Goal: Information Seeking & Learning: Learn about a topic

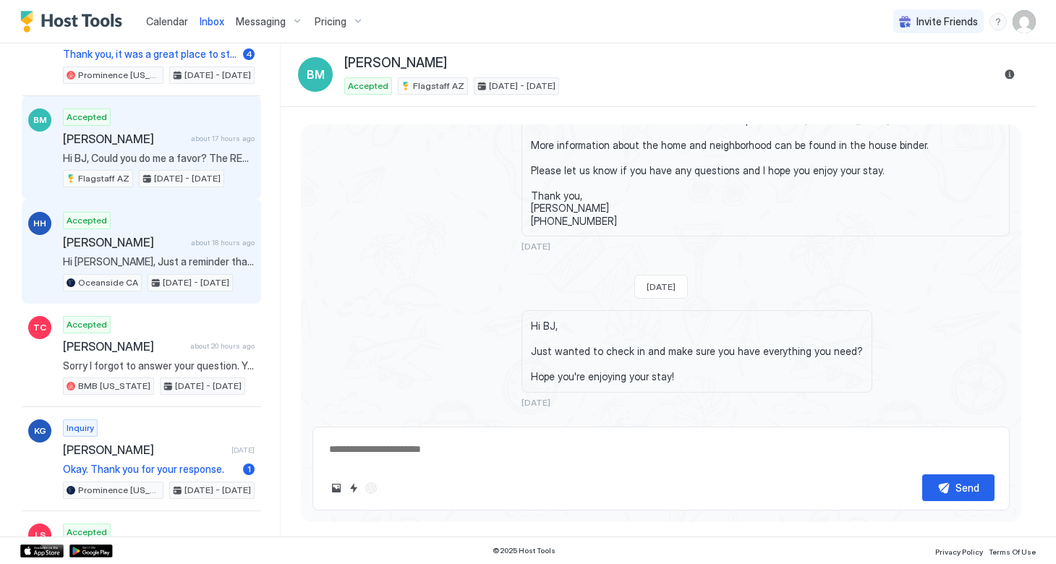
scroll to position [244, 0]
click at [152, 247] on div "Accepted [PERSON_NAME] about 18 hours ago Hi [PERSON_NAME], Just a reminder tha…" at bounding box center [159, 251] width 192 height 80
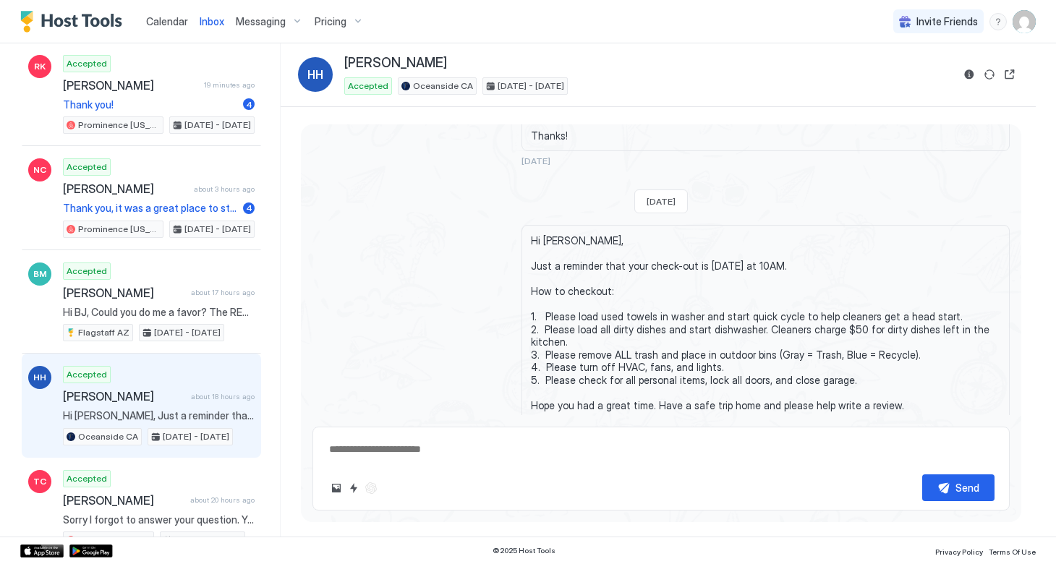
scroll to position [990, 0]
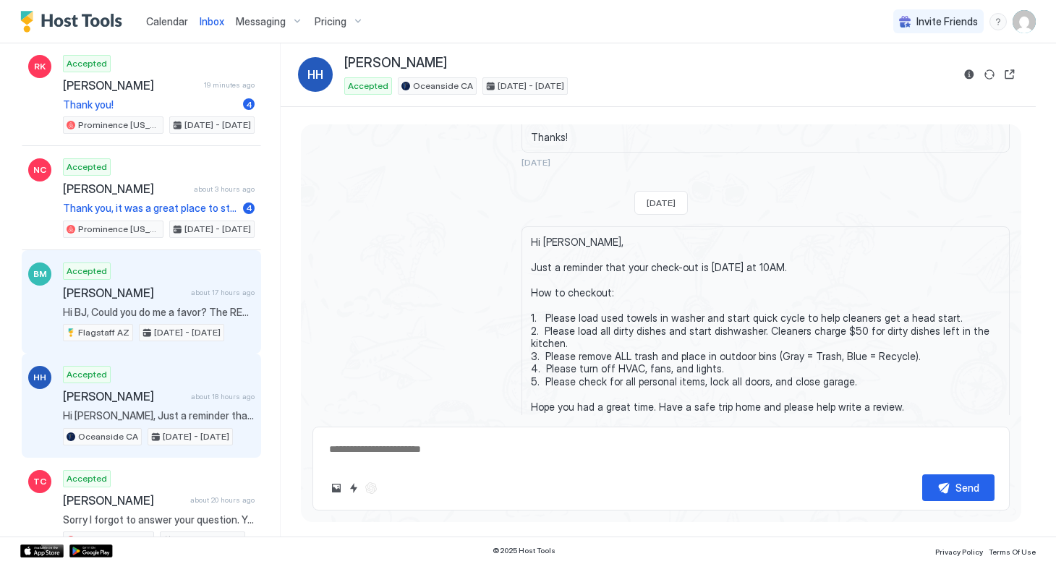
click at [144, 302] on div "Accepted [PERSON_NAME] about 17 hours ago Hi BJ, Could you do me a favor? The R…" at bounding box center [159, 303] width 192 height 80
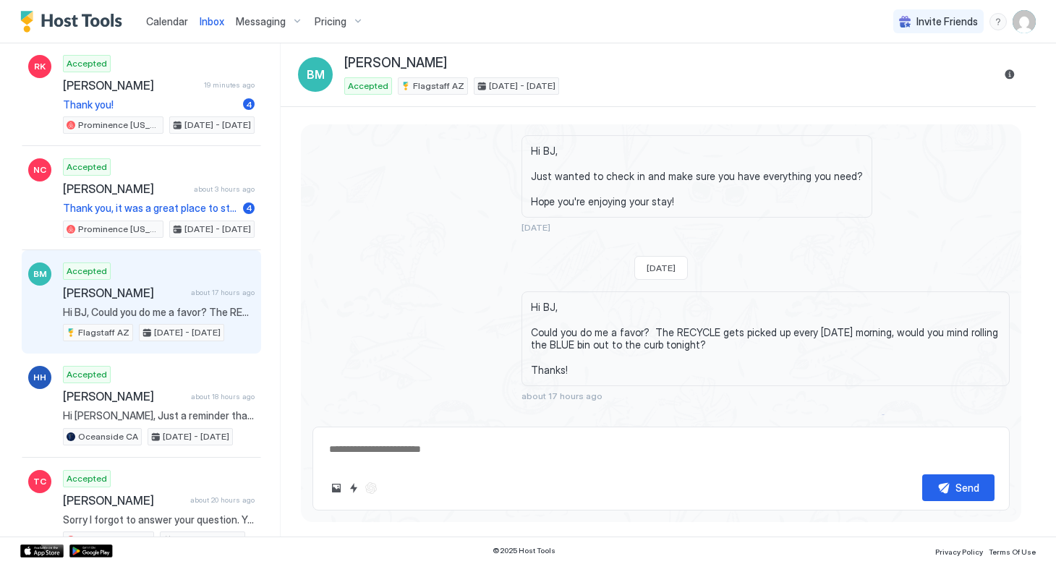
scroll to position [60, 0]
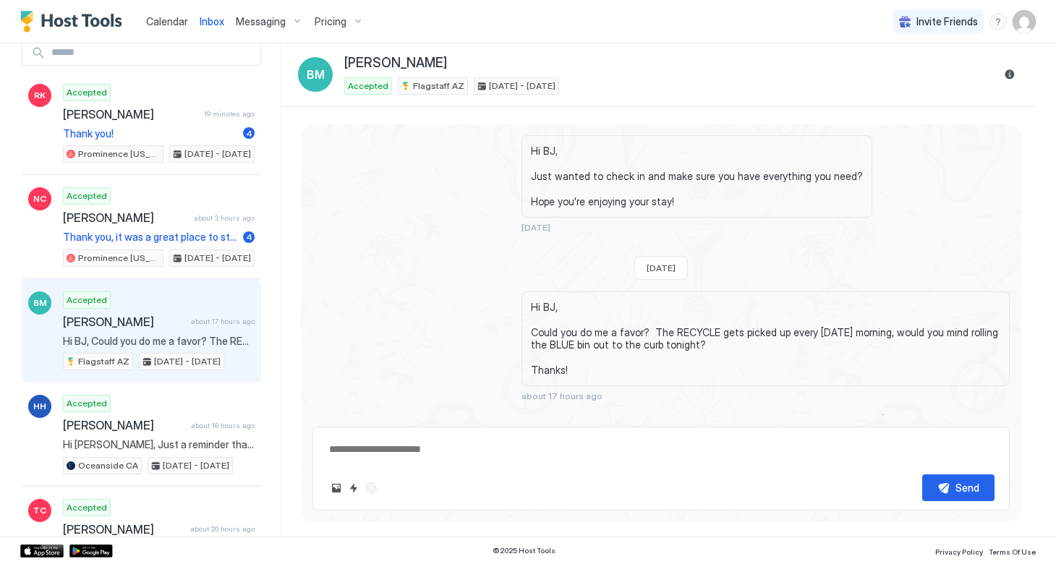
click at [541, 301] on span "Hi BJ, Could you do me a favor? The RECYCLE gets picked up every [DATE] morning…" at bounding box center [766, 339] width 470 height 76
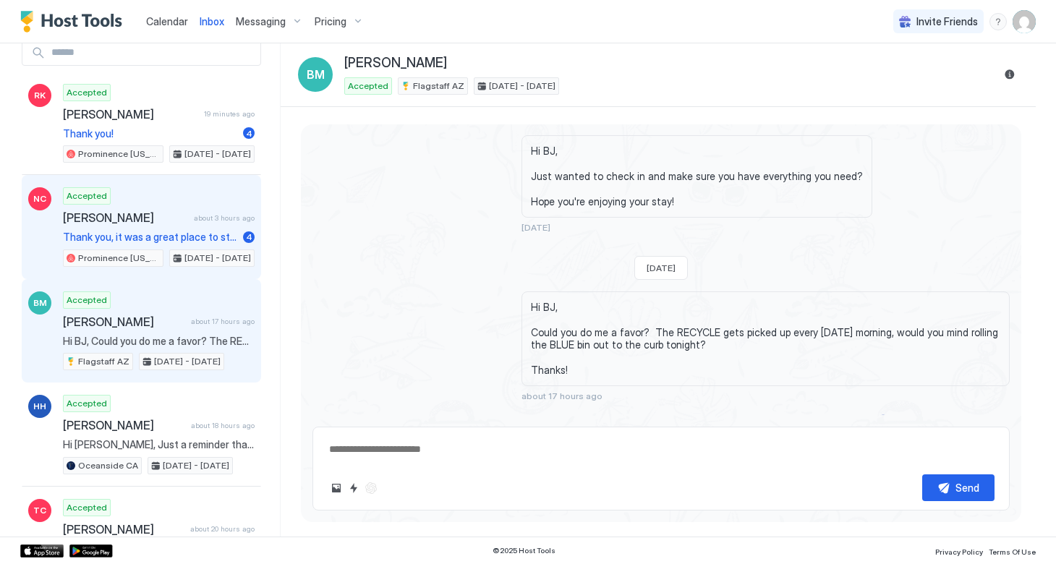
click at [148, 224] on div "Accepted [PERSON_NAME] about 3 hours ago Thank you, it was a great place to sta…" at bounding box center [159, 227] width 192 height 80
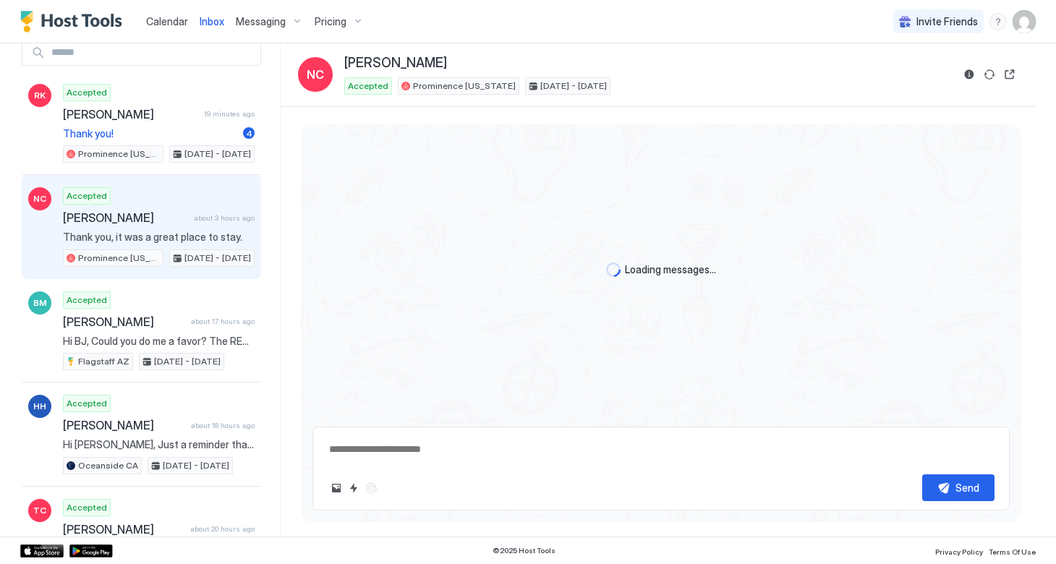
scroll to position [1546, 0]
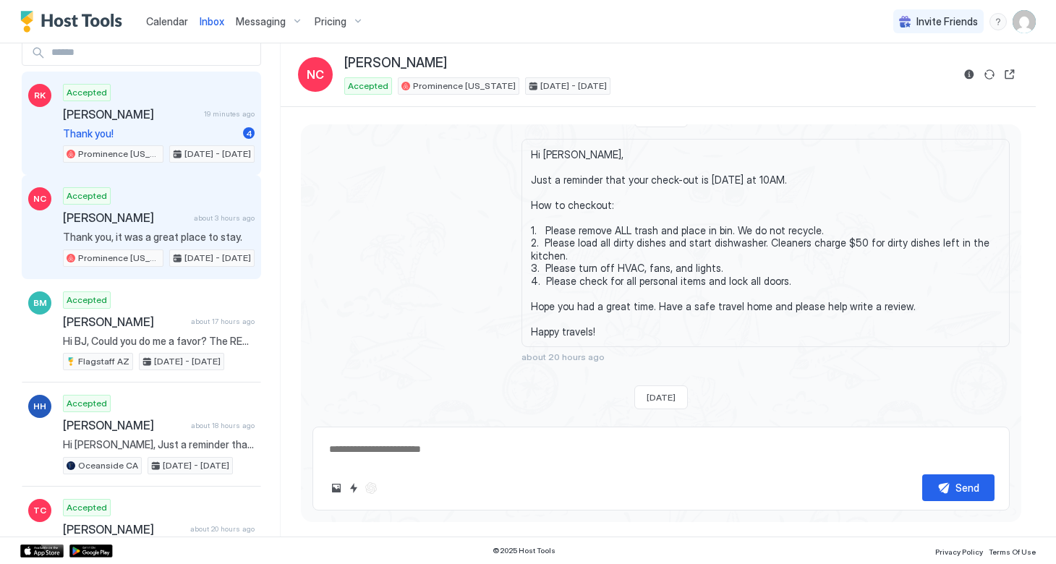
click at [134, 124] on div "Accepted [PERSON_NAME] 19 minutes ago Thank you! 4 Prominence [US_STATE] [DATE]…" at bounding box center [159, 124] width 192 height 80
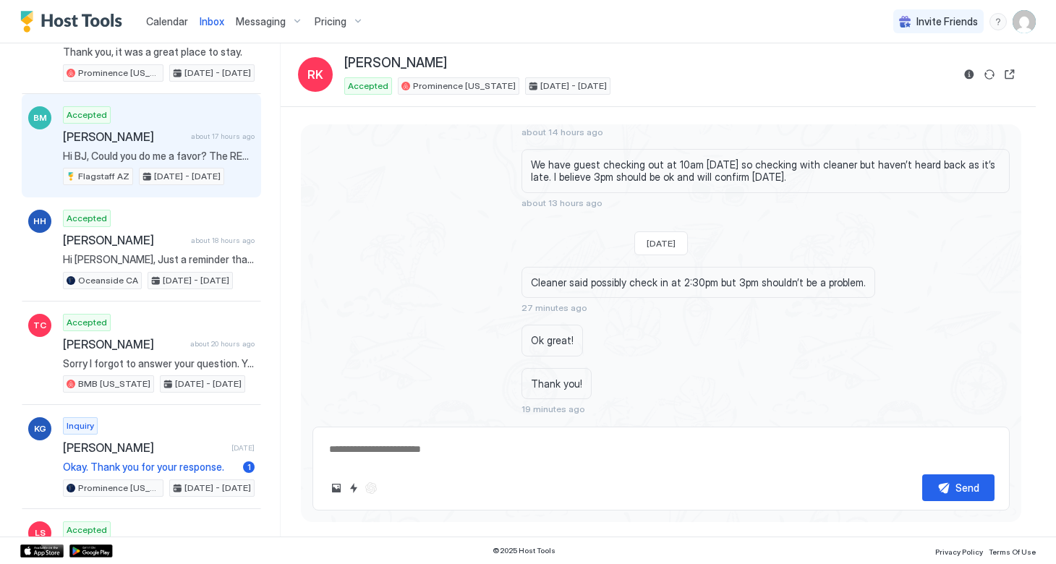
scroll to position [249, 0]
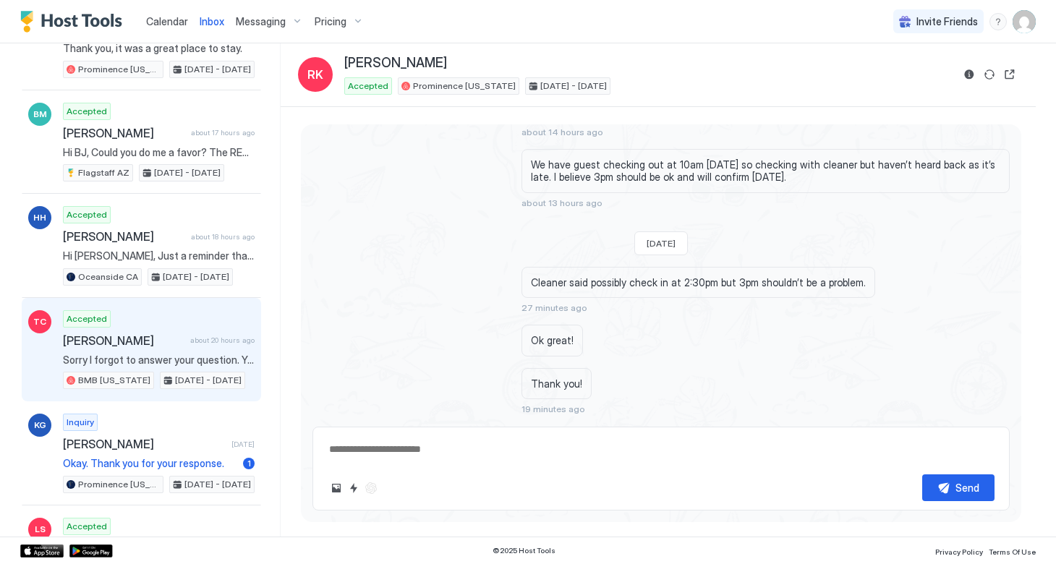
click at [167, 351] on div "Accepted [PERSON_NAME] about 20 hours ago Sorry I forgot to answer your questio…" at bounding box center [159, 350] width 192 height 80
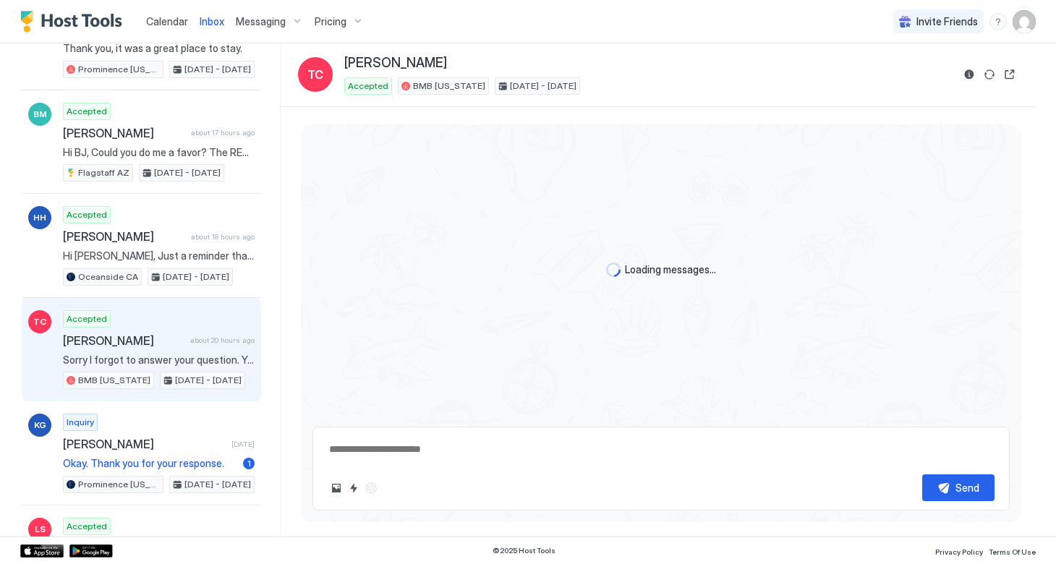
scroll to position [89, 0]
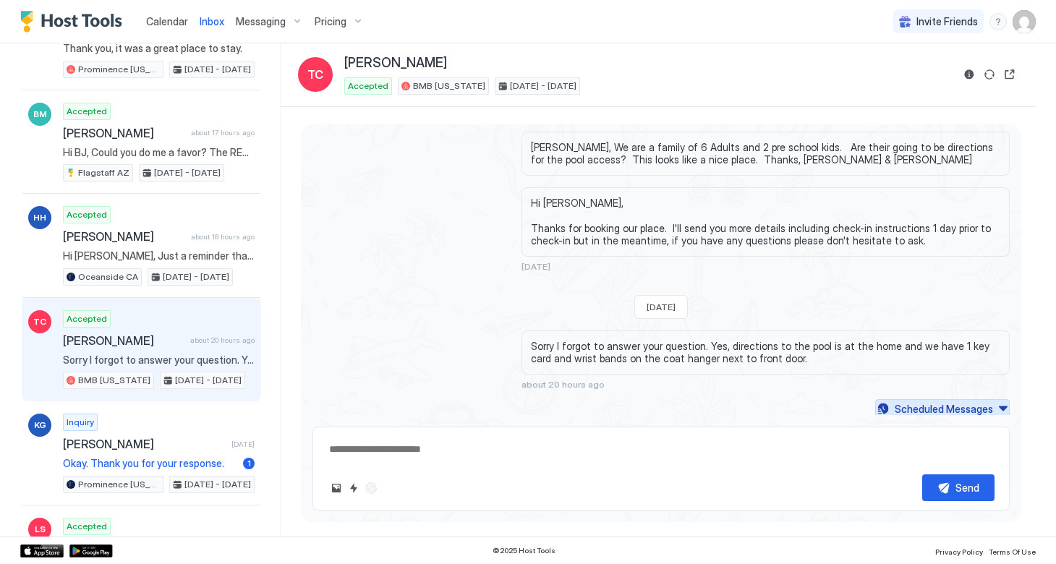
click at [978, 408] on div "Scheduled Messages" at bounding box center [944, 409] width 98 height 15
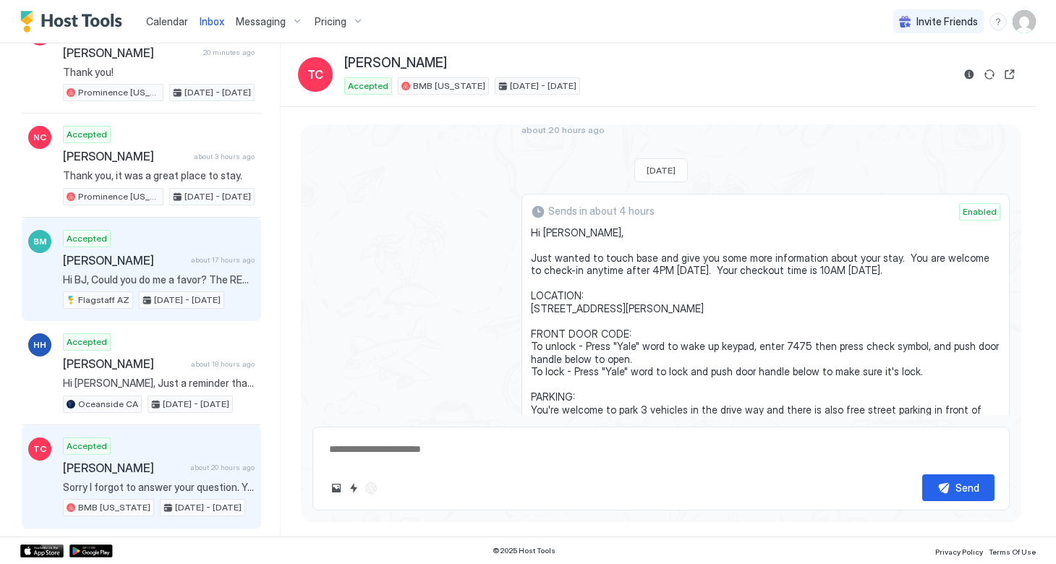
scroll to position [113, 0]
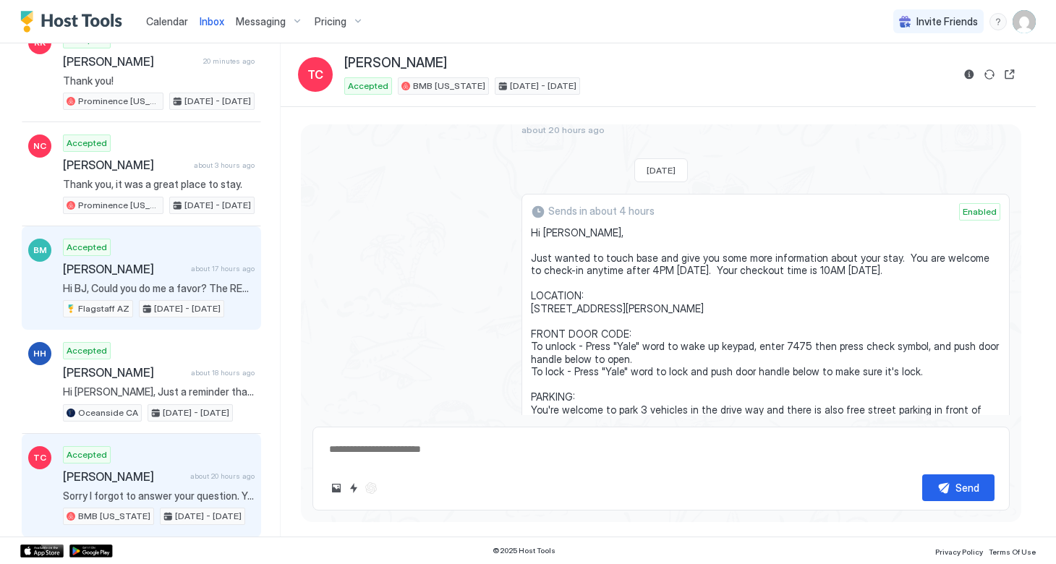
click at [133, 266] on span "[PERSON_NAME]" at bounding box center [124, 269] width 122 height 14
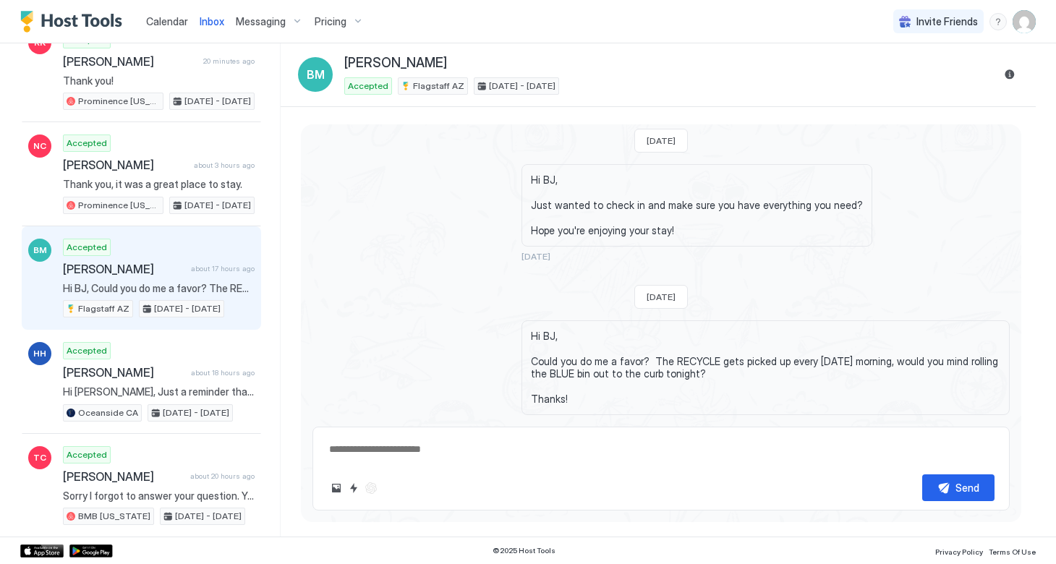
scroll to position [496, 0]
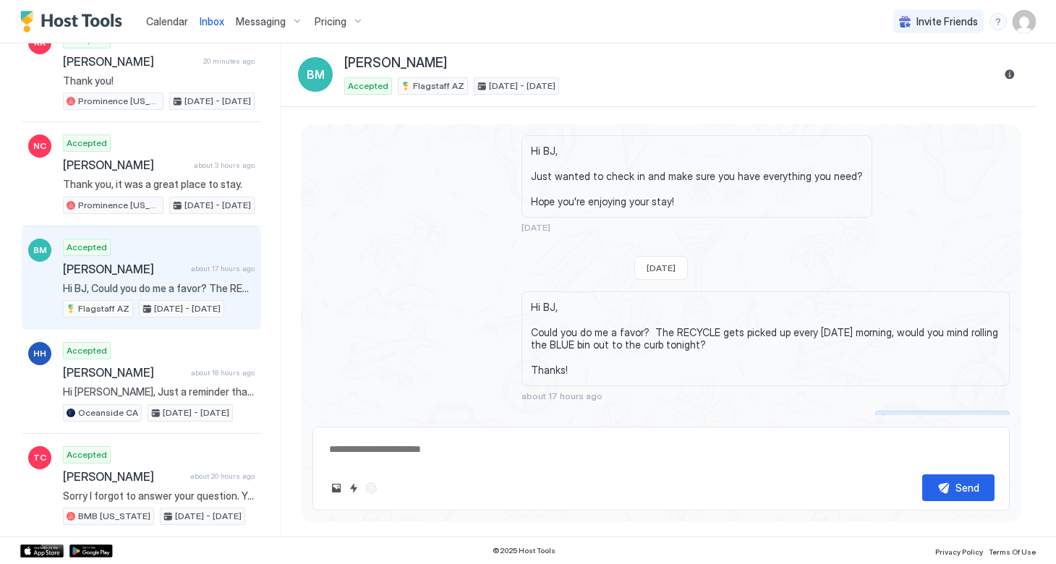
click at [1001, 411] on button "Scheduled Messages" at bounding box center [942, 421] width 135 height 20
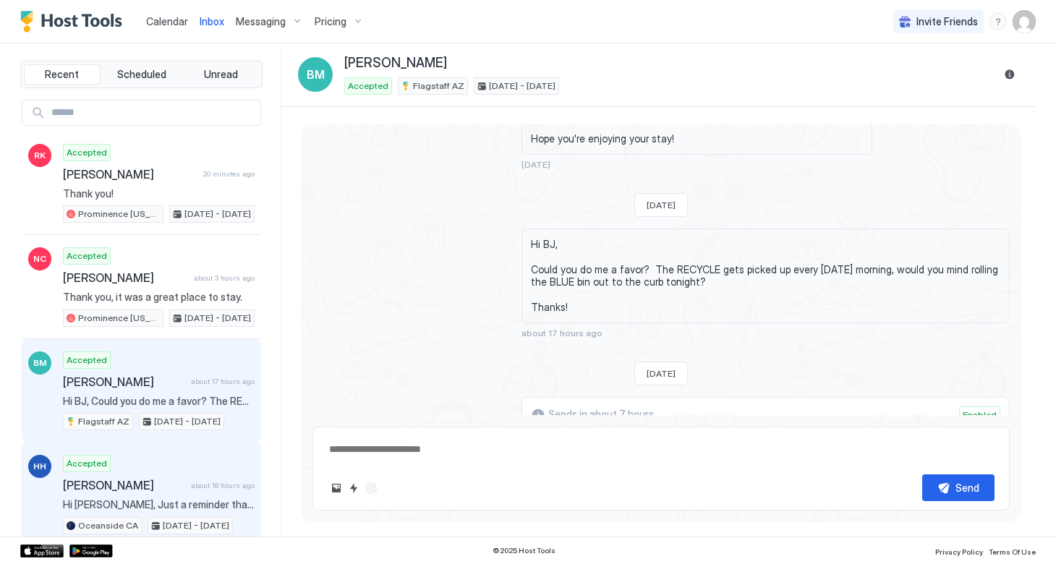
scroll to position [0, 0]
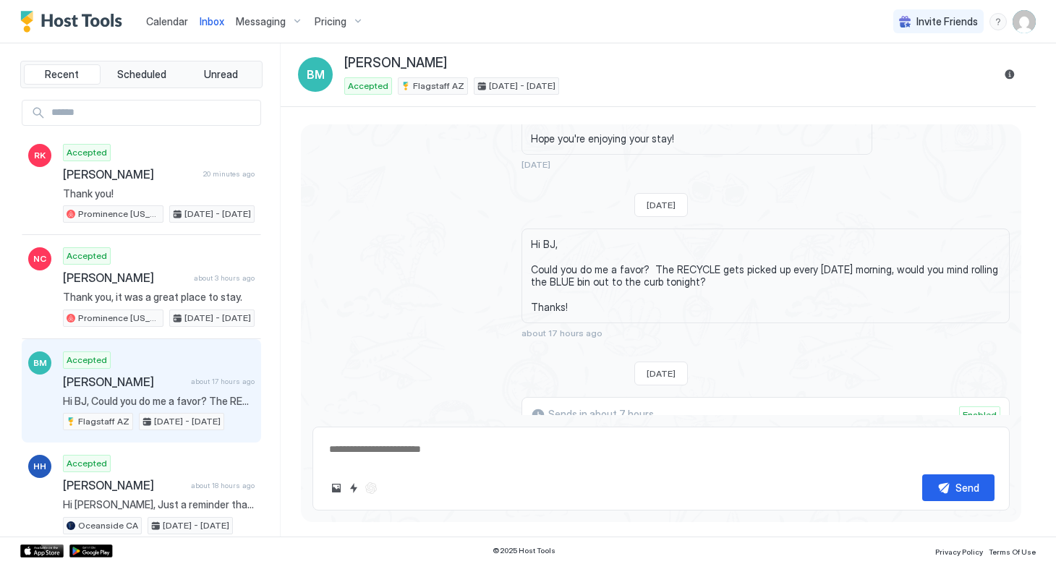
click at [328, 22] on span "Pricing" at bounding box center [331, 21] width 32 height 13
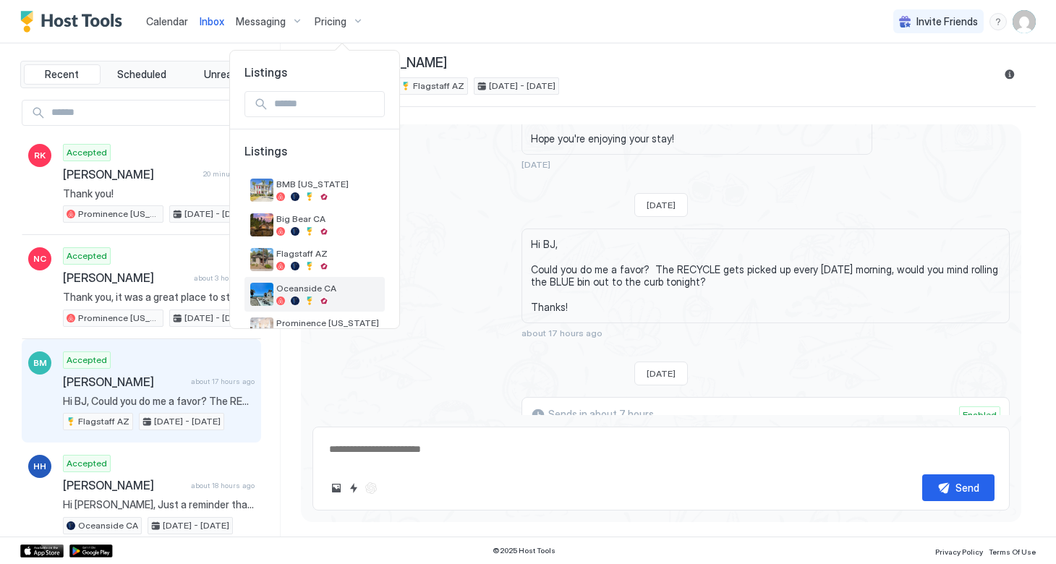
click at [294, 288] on span "Oceanside CA" at bounding box center [327, 288] width 103 height 11
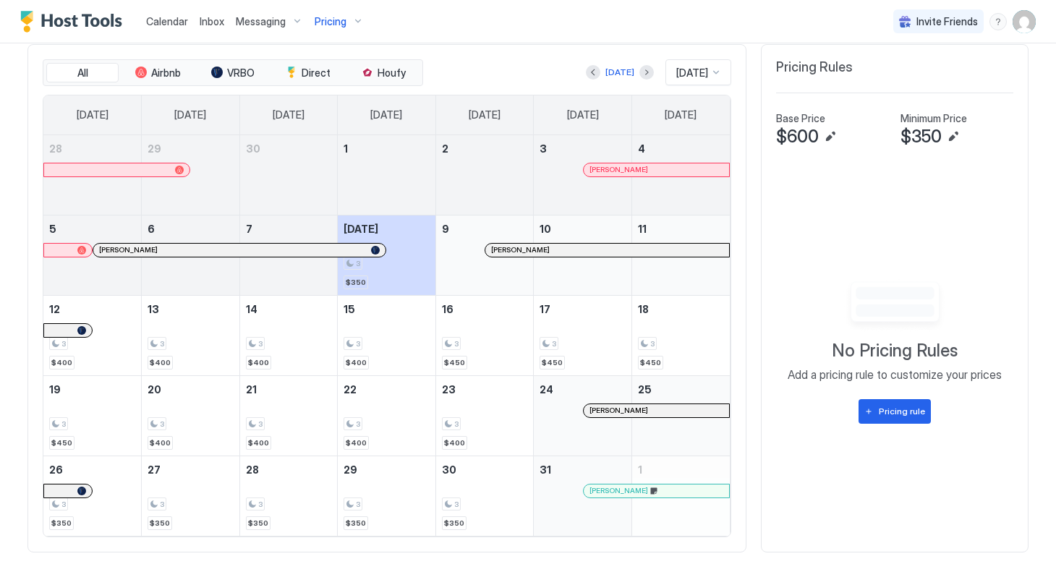
scroll to position [451, 0]
